Goal: Information Seeking & Learning: Learn about a topic

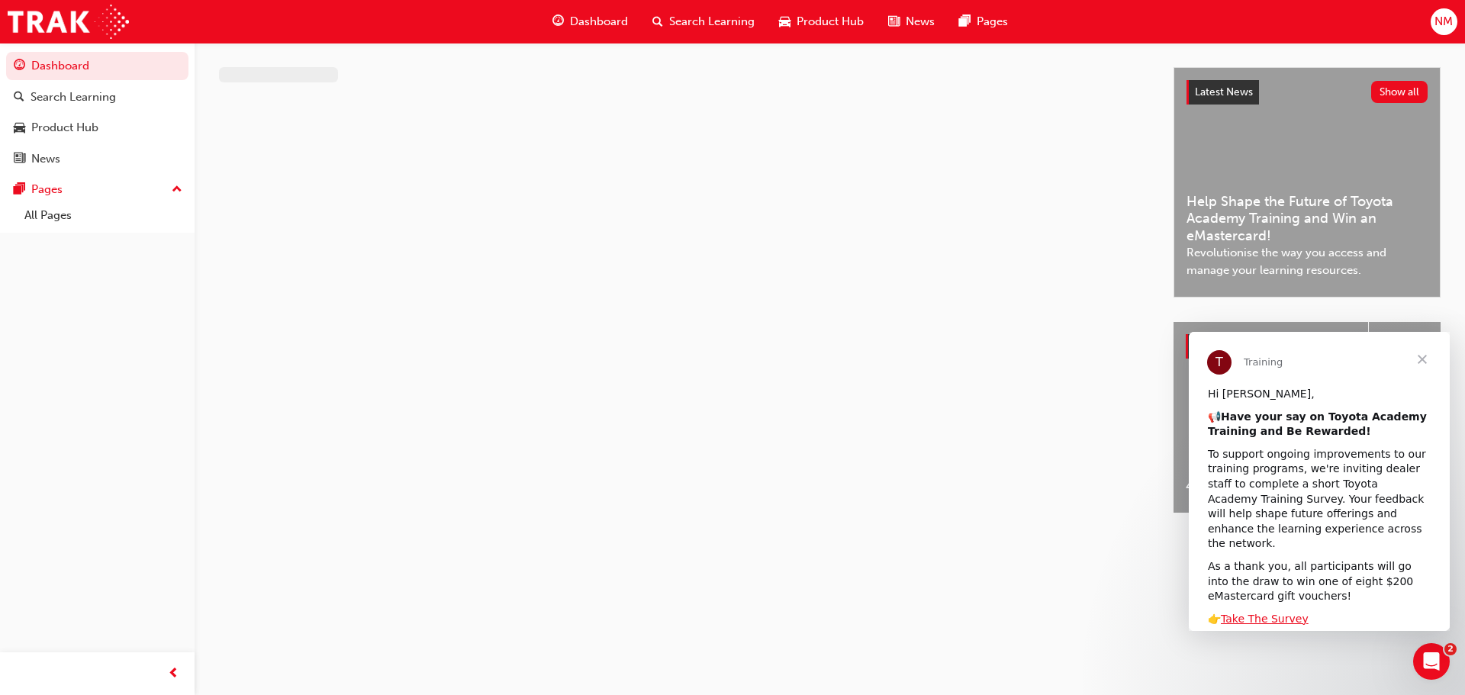
click at [738, 18] on span "Search Learning" at bounding box center [711, 22] width 85 height 18
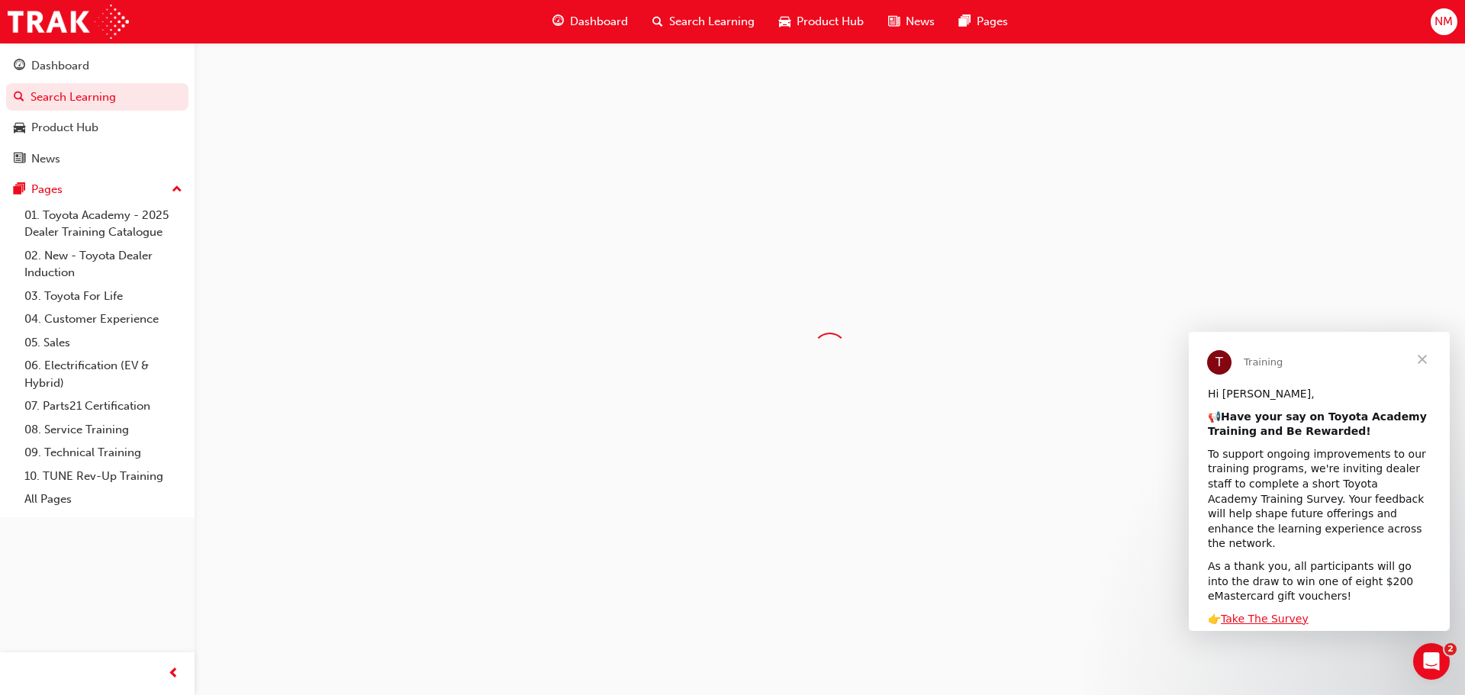
click at [710, 27] on span "Search Learning" at bounding box center [711, 22] width 85 height 18
click at [677, 14] on span "Search Learning" at bounding box center [711, 22] width 85 height 18
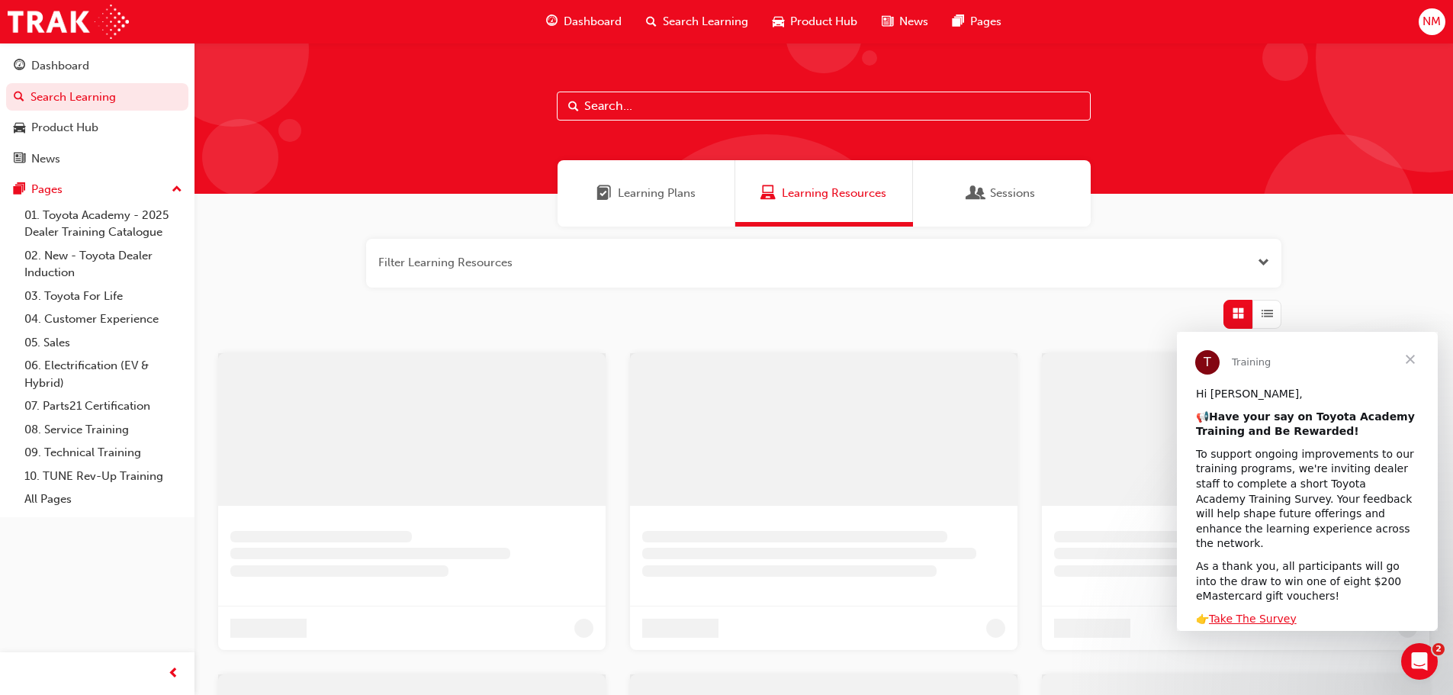
click at [648, 101] on input "text" at bounding box center [824, 106] width 534 height 29
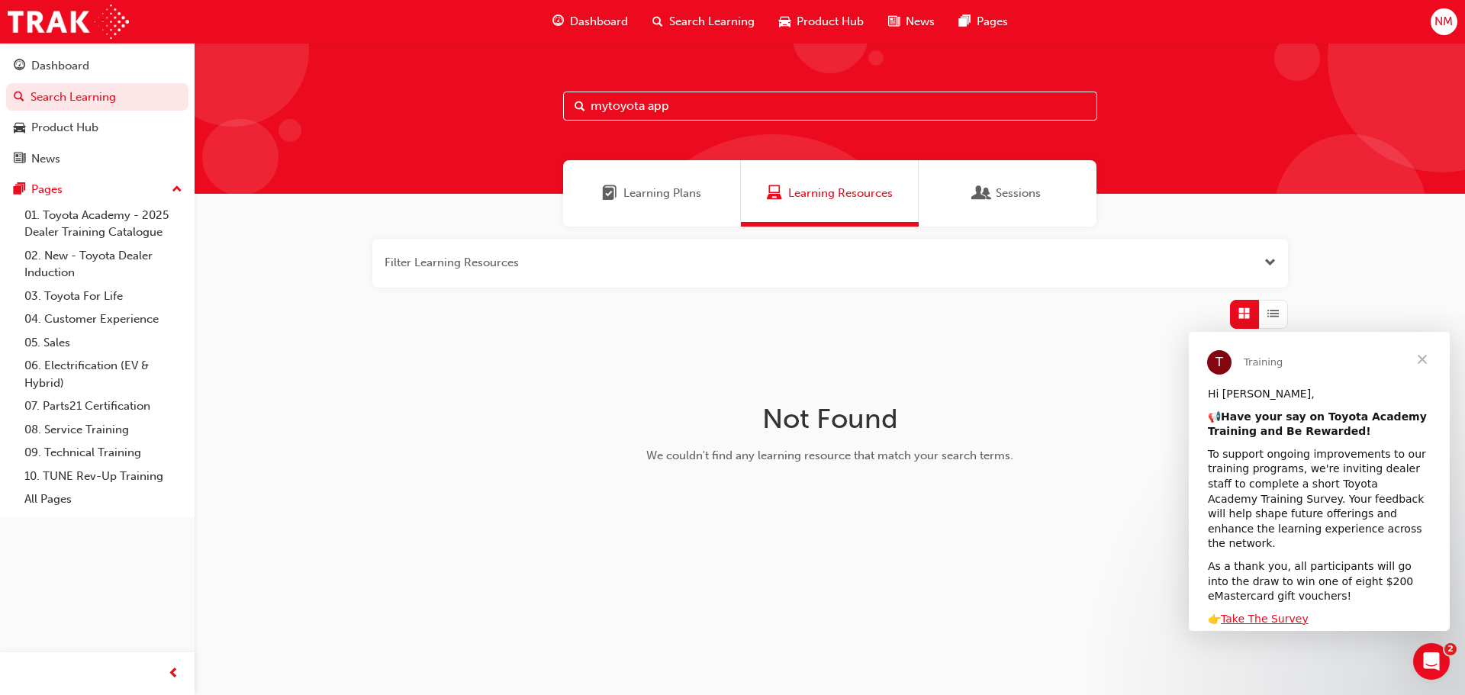
click at [607, 105] on input "mytoyota app" at bounding box center [830, 106] width 534 height 29
click at [712, 103] on input "my toyota app" at bounding box center [830, 106] width 534 height 29
type input "m"
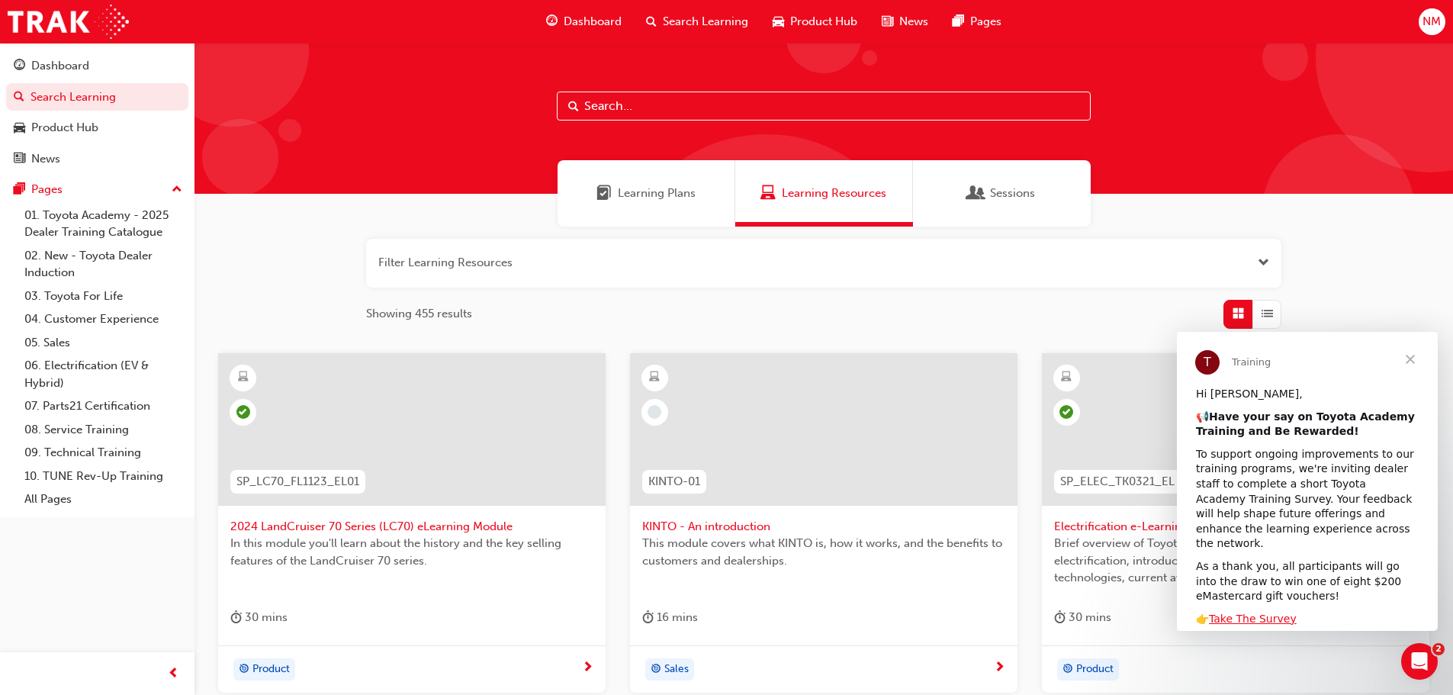
click at [646, 95] on input "text" at bounding box center [824, 106] width 534 height 29
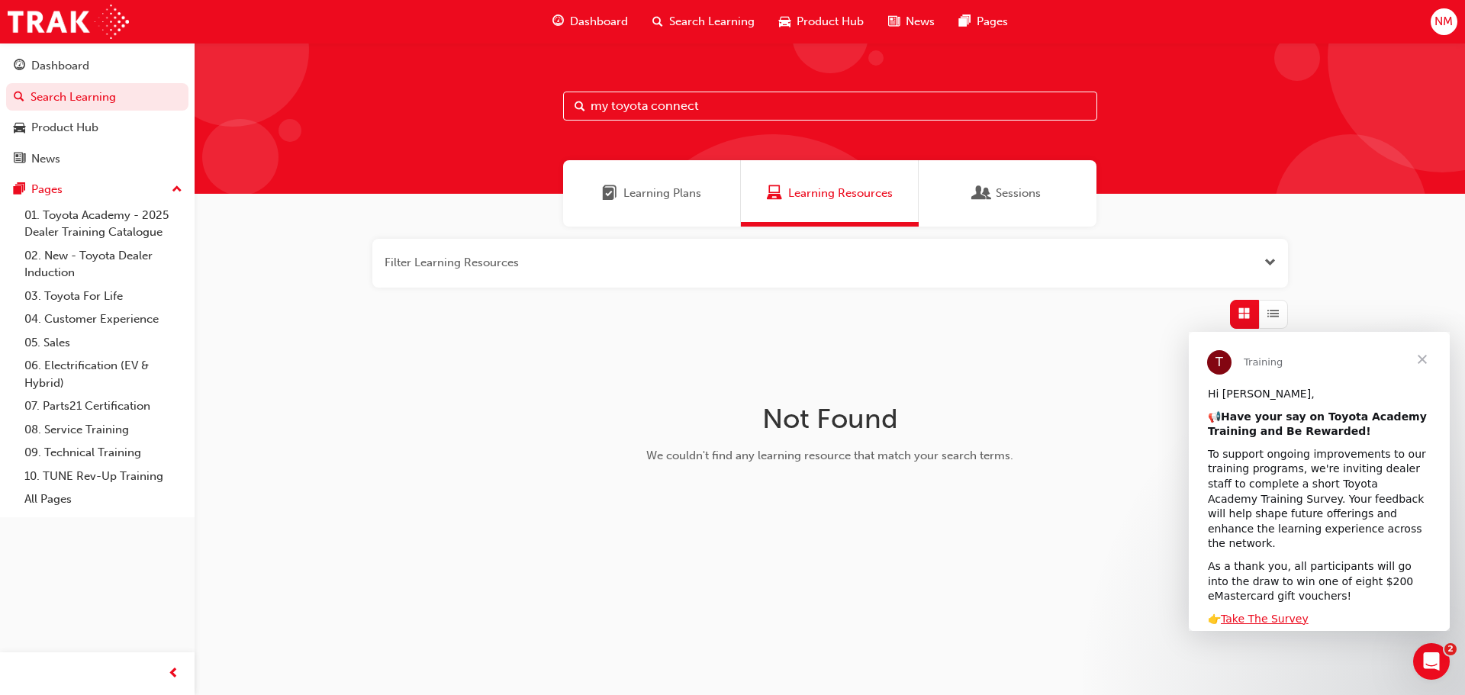
click at [695, 106] on input "my toyota connect" at bounding box center [830, 106] width 534 height 29
click at [613, 101] on input "my toyota connect" at bounding box center [830, 106] width 534 height 29
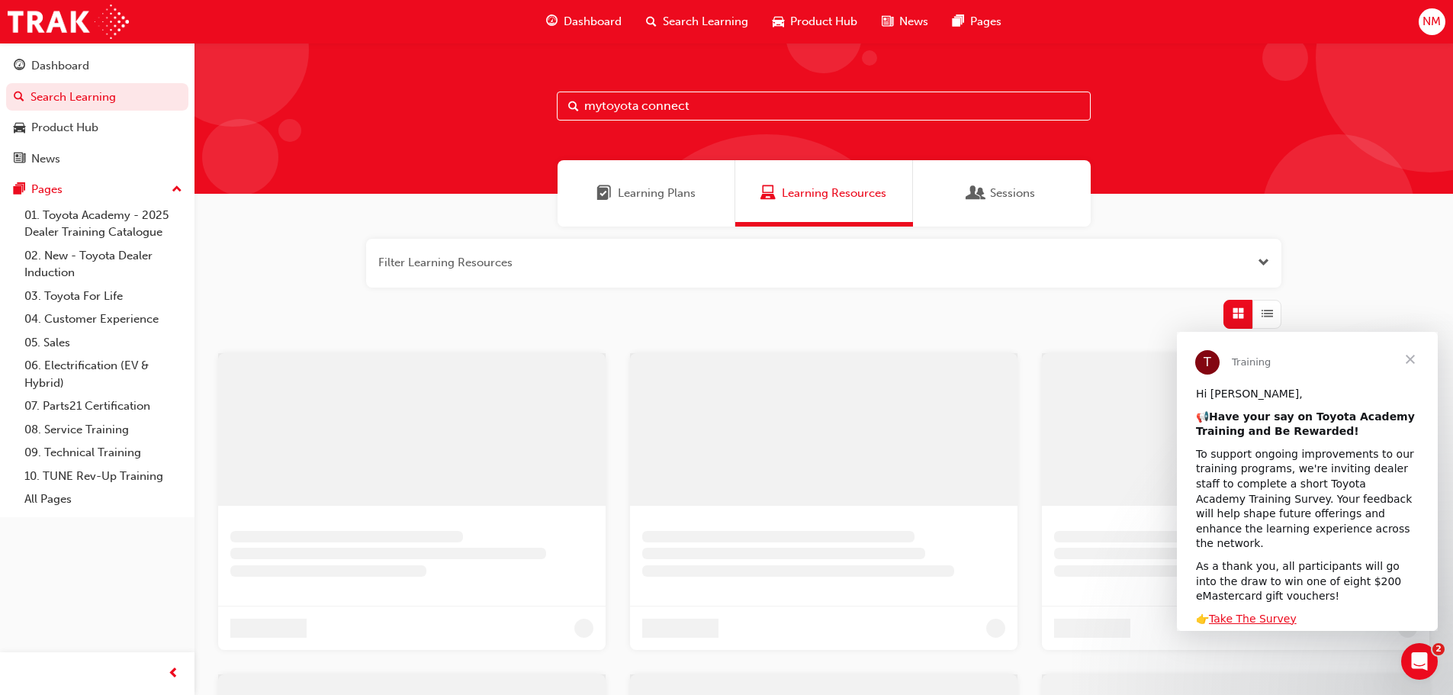
type input "mytoyota connect"
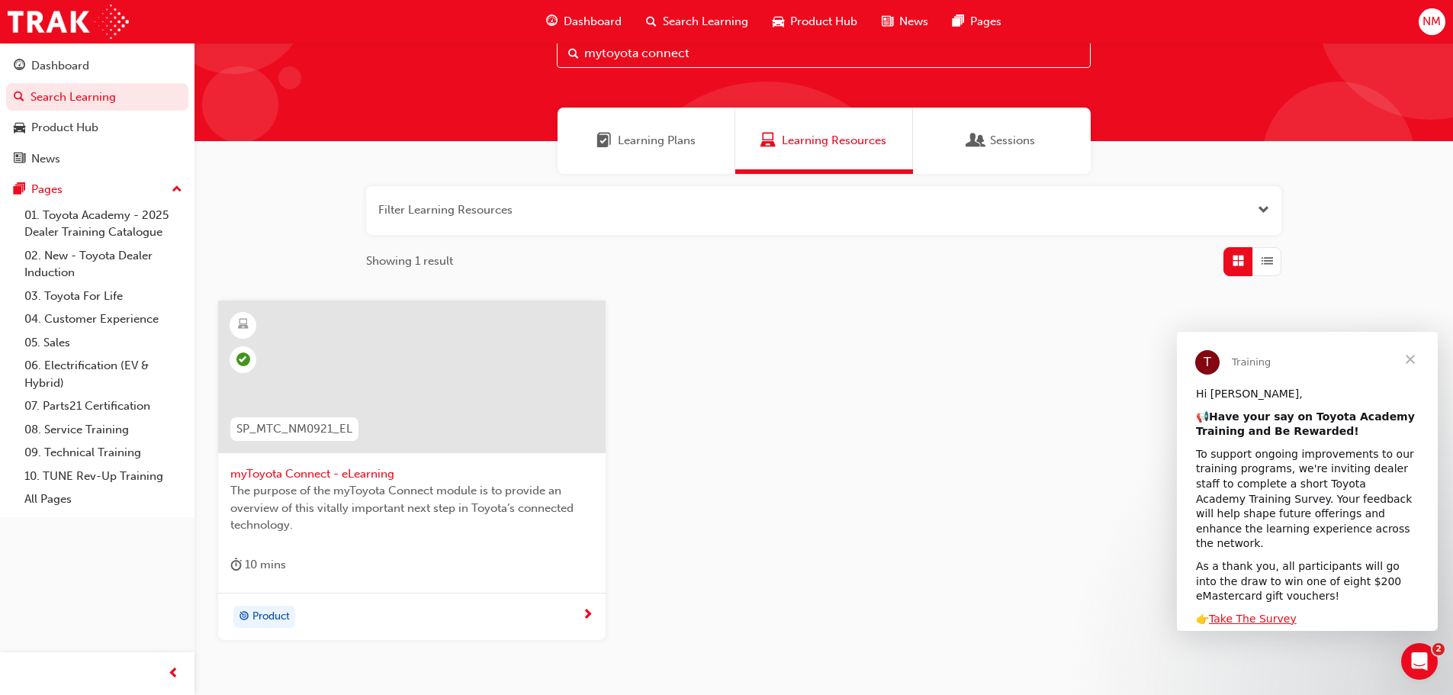
scroll to position [76, 0]
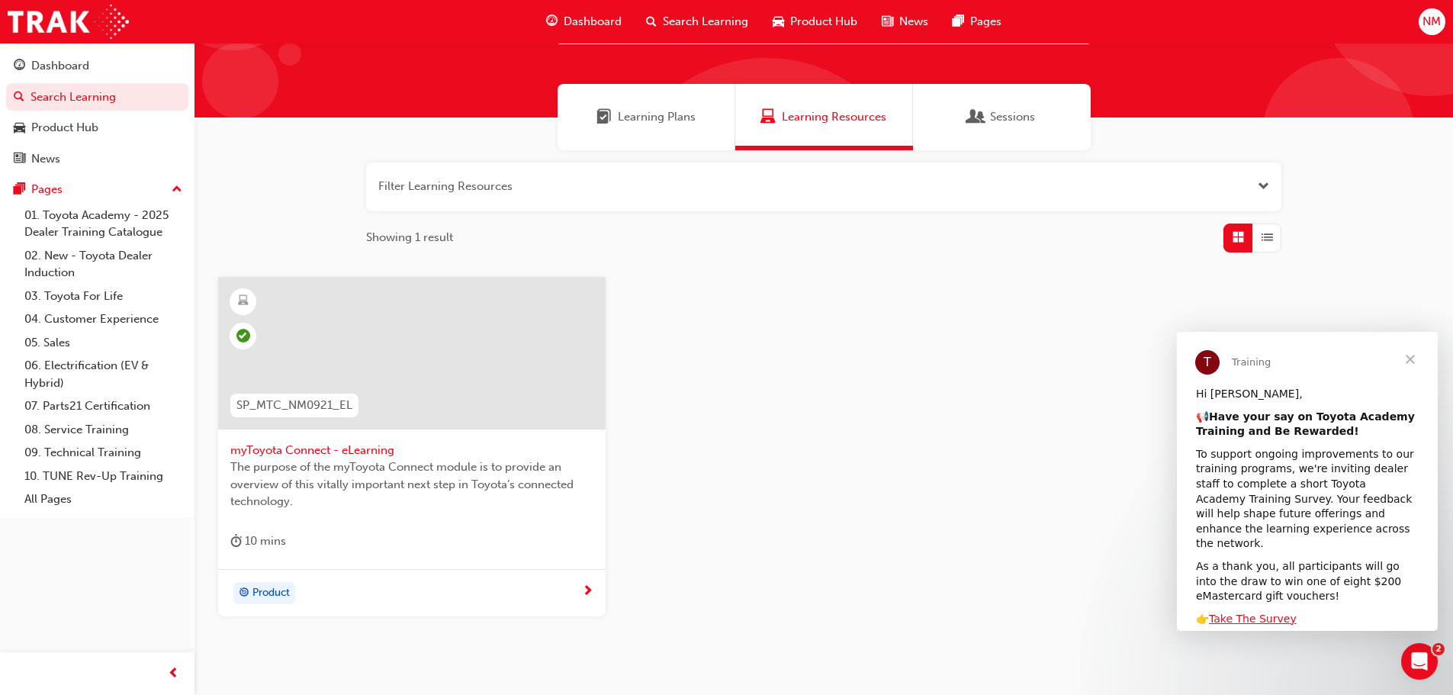
click at [552, 484] on span "The purpose of the myToyota Connect module is to provide an overview of this vi…" at bounding box center [411, 484] width 363 height 52
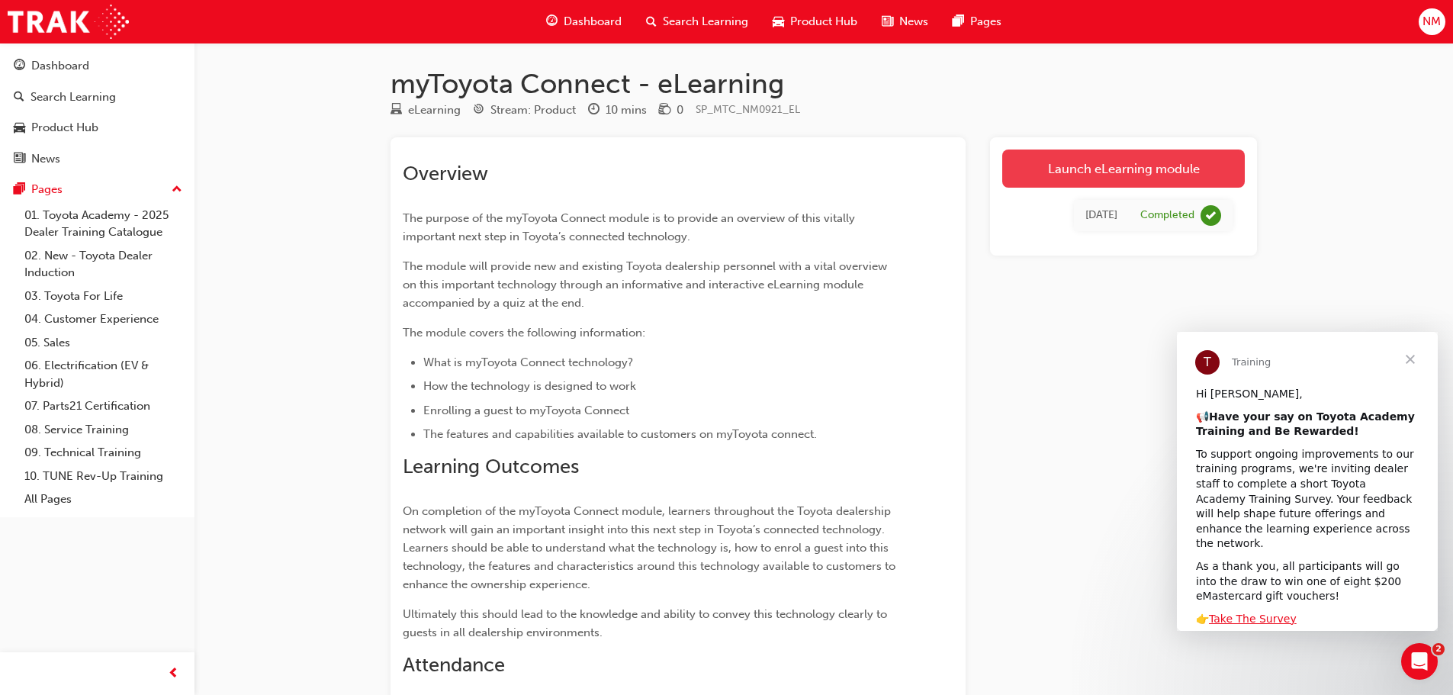
click at [1100, 157] on link "Launch eLearning module" at bounding box center [1123, 169] width 243 height 38
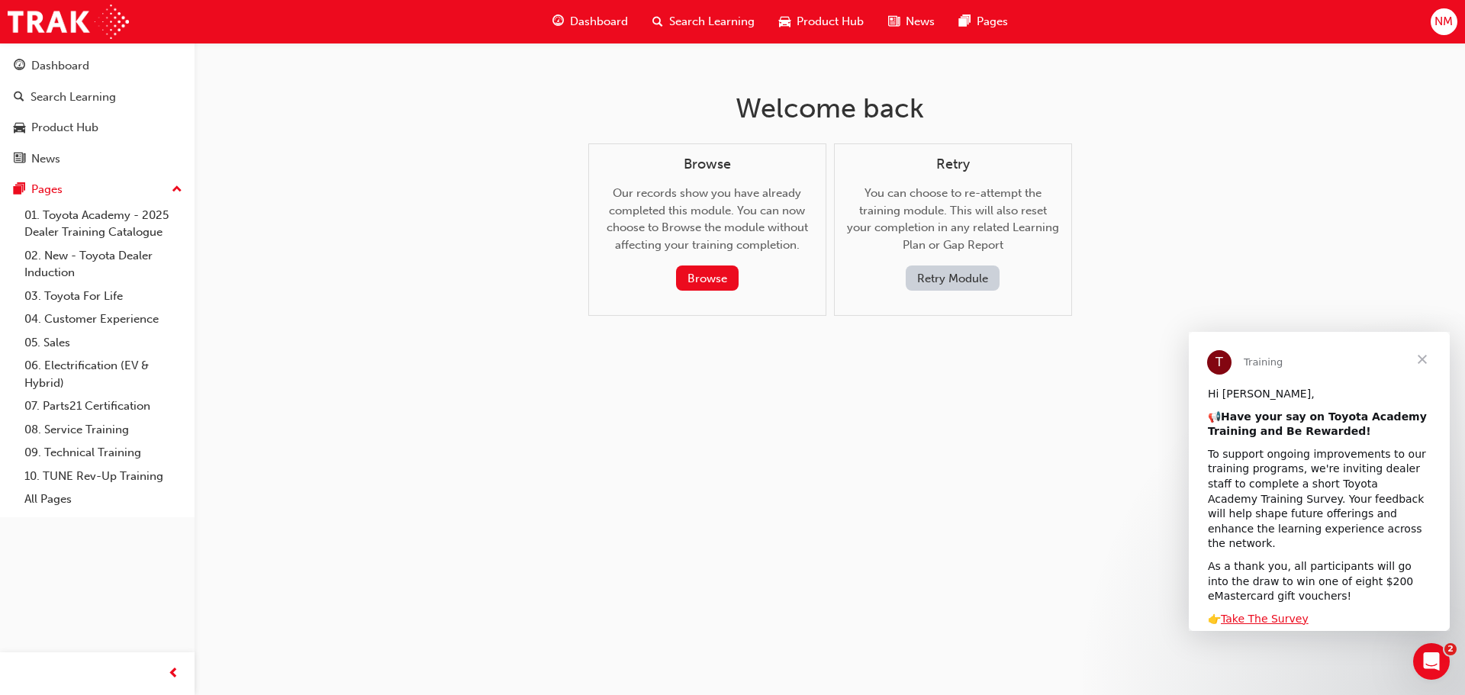
click at [981, 278] on button "Retry Module" at bounding box center [953, 277] width 94 height 25
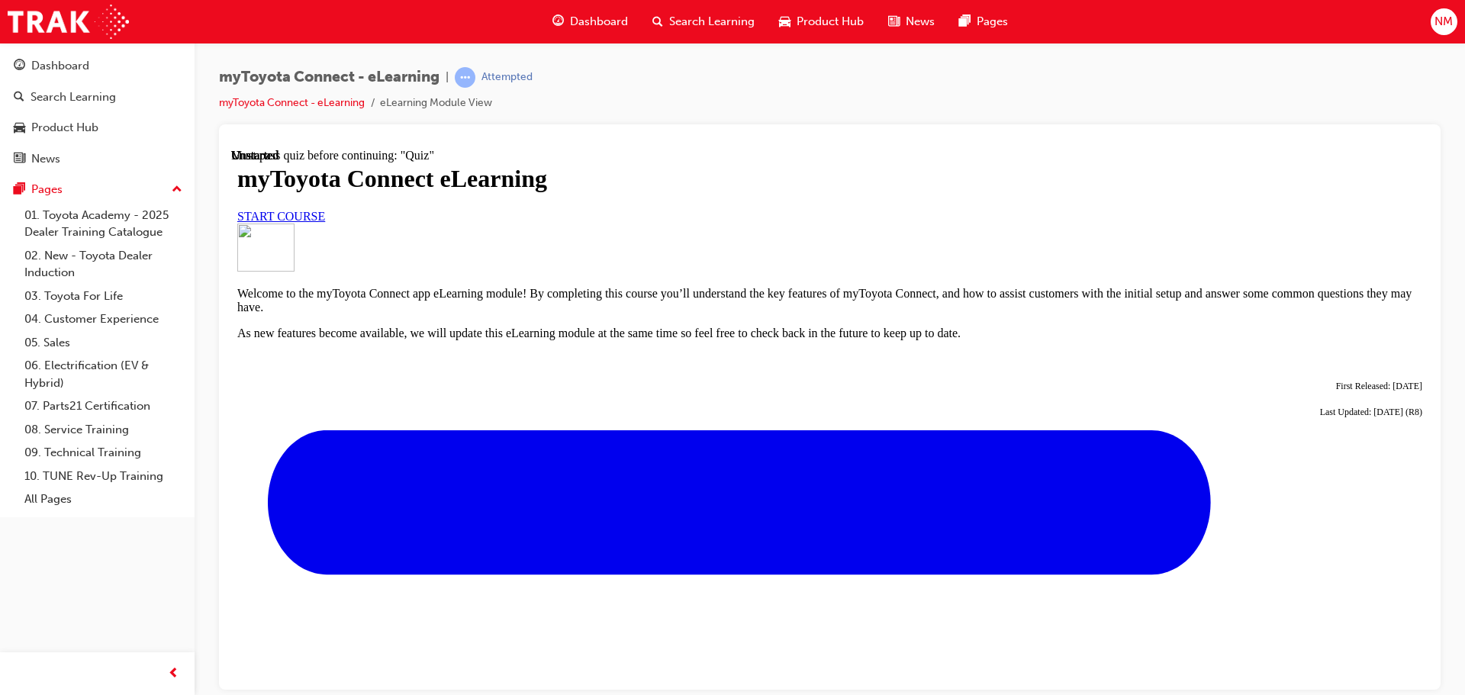
click at [325, 222] on span "START COURSE" at bounding box center [281, 215] width 88 height 13
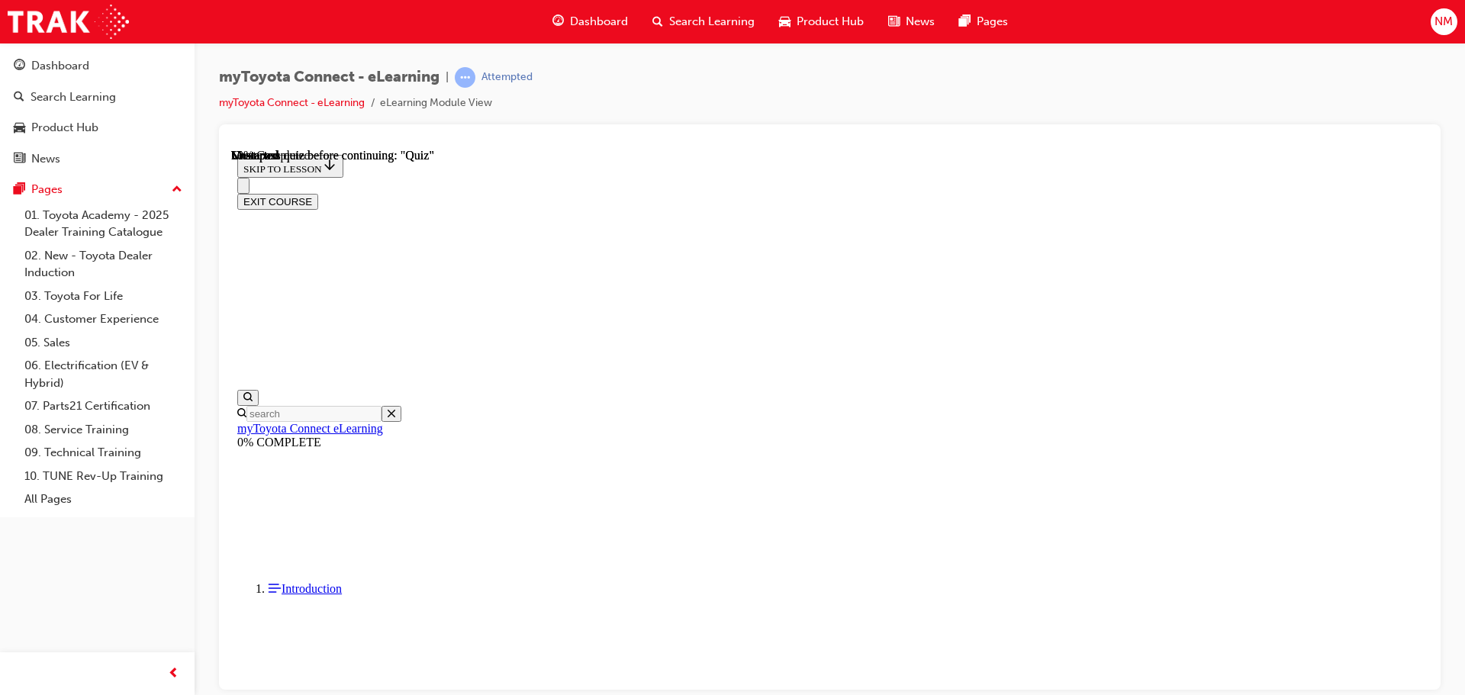
scroll to position [47, 0]
